Goal: Check status

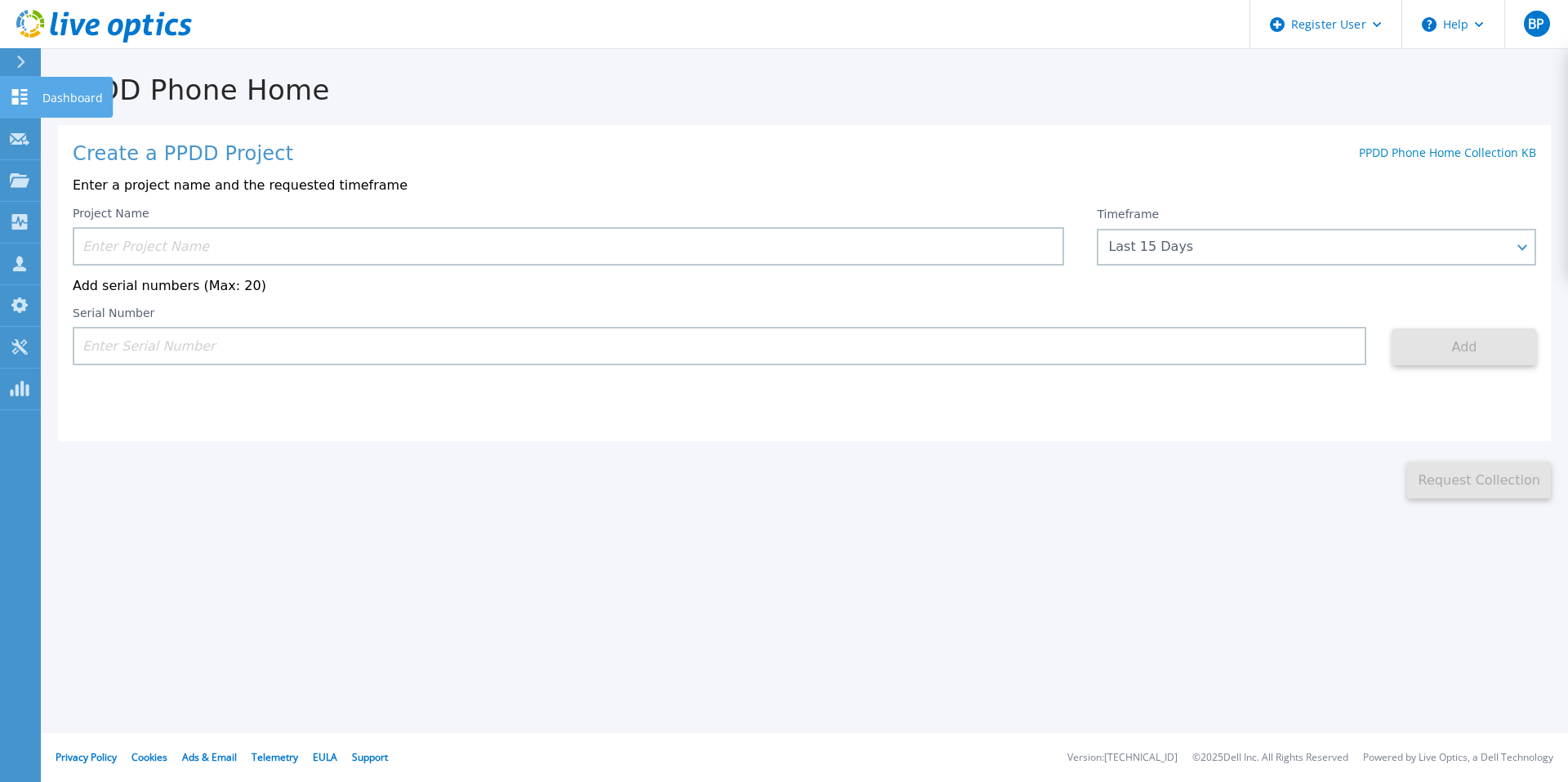
click at [19, 98] on icon at bounding box center [20, 97] width 20 height 16
